Goal: Task Accomplishment & Management: Manage account settings

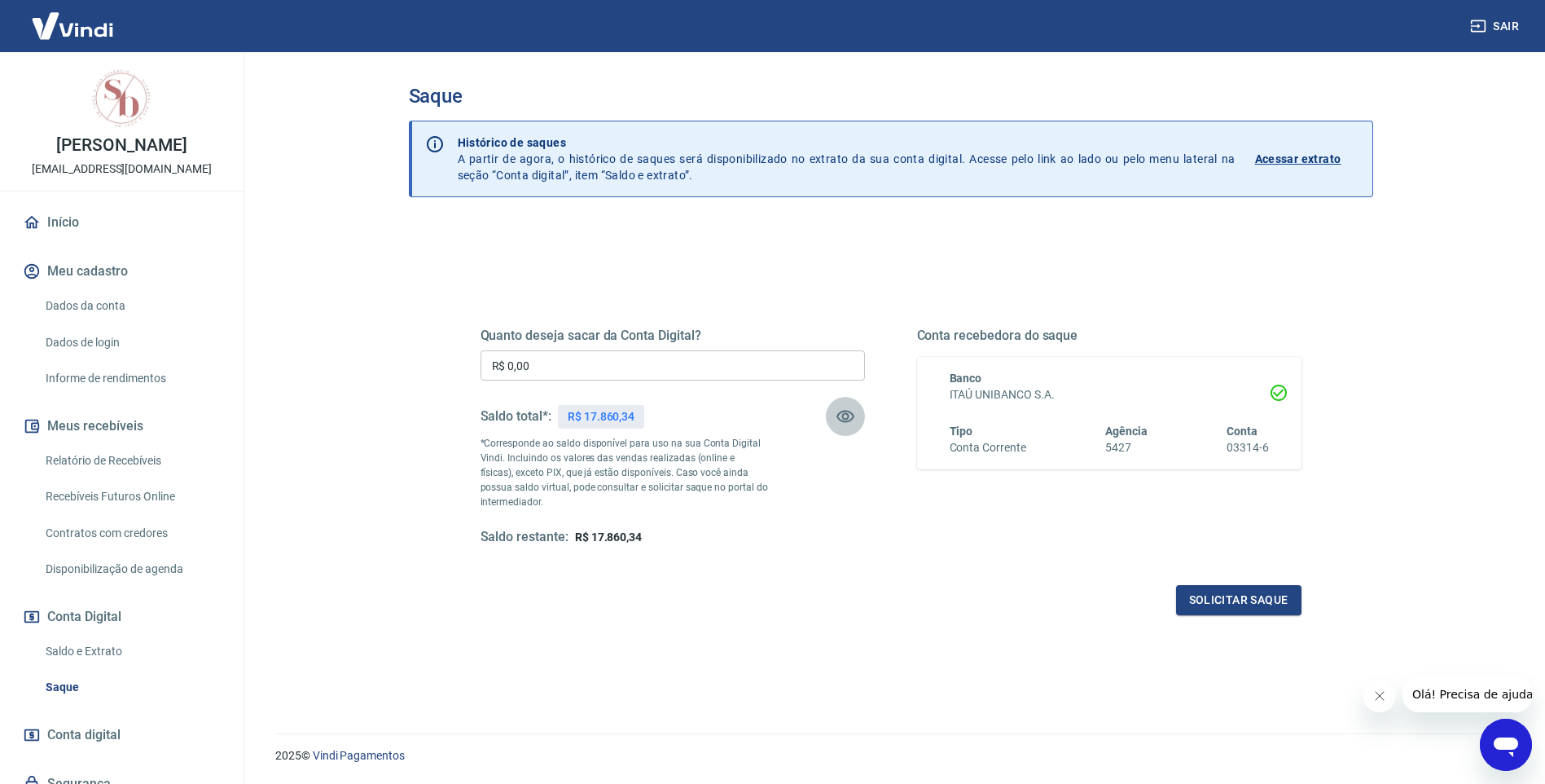
click at [851, 419] on icon "button" at bounding box center [845, 417] width 18 height 12
click at [850, 419] on icon "button" at bounding box center [845, 416] width 20 height 20
click at [116, 120] on img at bounding box center [122, 97] width 65 height 65
